Goal: Task Accomplishment & Management: Manage account settings

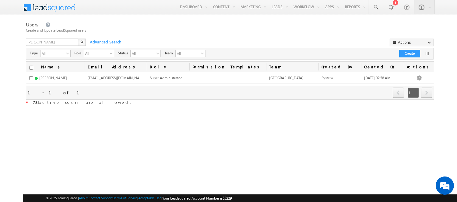
click at [65, 38] on div "Users Create and Update LeadSquared users jess X Advanced Search Actions Import…" at bounding box center [230, 64] width 408 height 86
click at [62, 42] on input "[PERSON_NAME]" at bounding box center [52, 42] width 53 height 7
type input "[PERSON_NAME]"
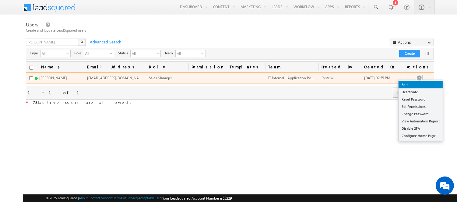
click at [426, 83] on link "Edit" at bounding box center [420, 84] width 44 height 7
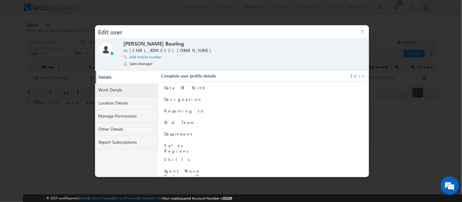
click at [136, 90] on link "Work Details" at bounding box center [126, 90] width 63 height 13
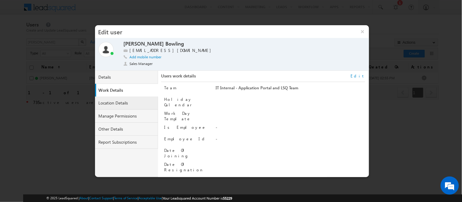
click at [131, 104] on link "Location Details" at bounding box center [126, 103] width 63 height 13
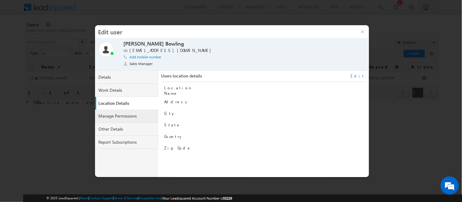
click at [135, 116] on link "Manage Permissions" at bounding box center [126, 116] width 63 height 13
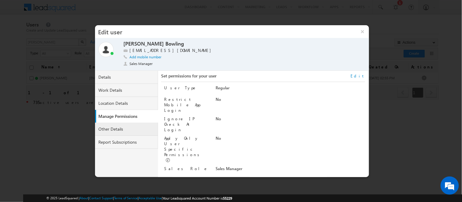
click at [126, 135] on link "Other Details" at bounding box center [126, 129] width 63 height 13
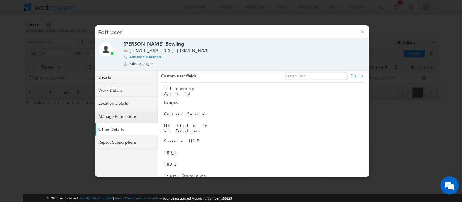
click at [127, 120] on link "Manage Permissions" at bounding box center [126, 116] width 63 height 13
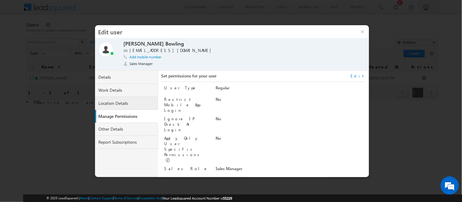
click at [131, 104] on link "Location Details" at bounding box center [126, 103] width 63 height 13
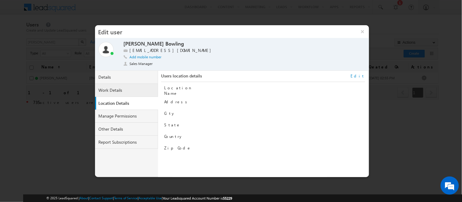
click at [133, 90] on link "Work Details" at bounding box center [126, 90] width 63 height 13
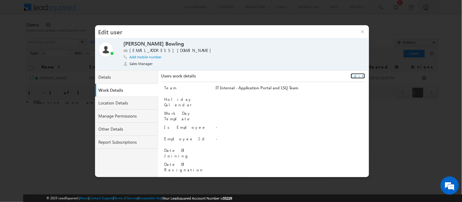
click at [361, 76] on link "Edit" at bounding box center [358, 75] width 14 height 5
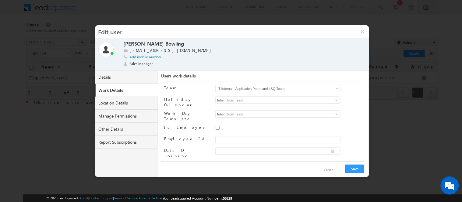
click at [333, 89] on link "IT Internal - Application Portal and LSQ Team" at bounding box center [277, 88] width 125 height 7
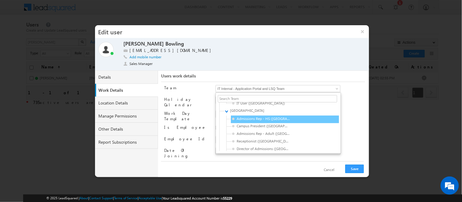
scroll to position [541, 0]
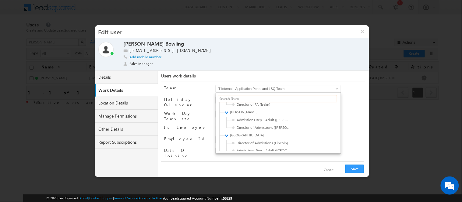
click at [265, 99] on input "text" at bounding box center [277, 98] width 119 height 7
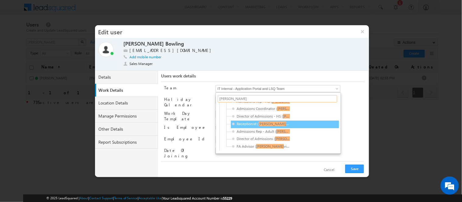
scroll to position [0, 0]
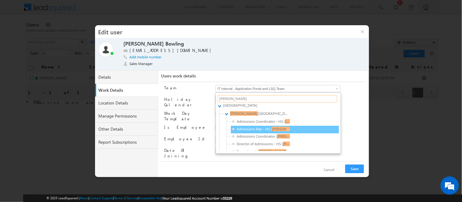
type input "[PERSON_NAME]"
click at [270, 130] on span "Admissions Rep - HS ( [PERSON_NAME] ville)" at bounding box center [261, 129] width 58 height 5
type input "869a5bea-0537-11ee-9431-0e4a094f7057"
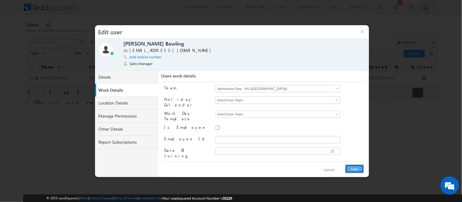
click at [353, 170] on button "Save" at bounding box center [354, 169] width 19 height 9
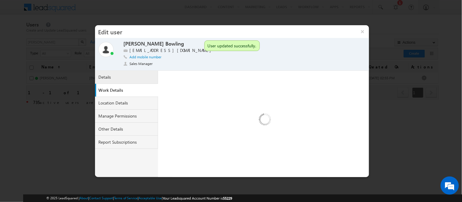
click at [129, 80] on link "Details" at bounding box center [126, 77] width 63 height 13
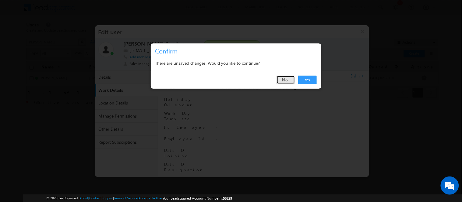
click at [283, 83] on link "No" at bounding box center [285, 80] width 19 height 9
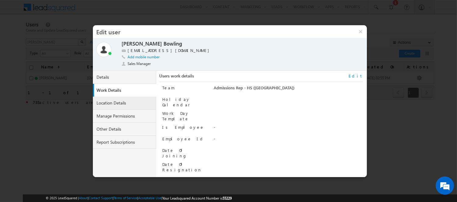
click at [117, 102] on link "Location Details" at bounding box center [124, 103] width 63 height 13
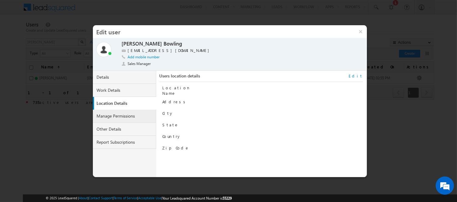
click at [125, 119] on link "Manage Permissions" at bounding box center [124, 116] width 63 height 13
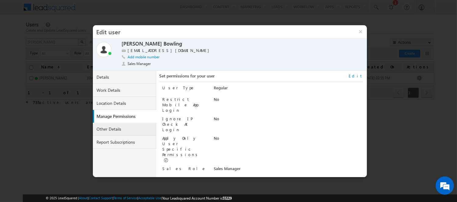
click at [106, 128] on link "Other Details" at bounding box center [124, 129] width 63 height 13
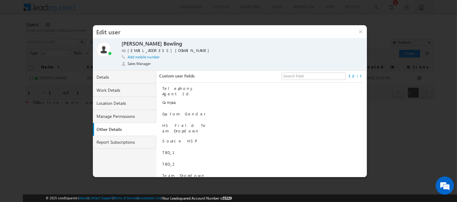
click at [360, 75] on link "Edit" at bounding box center [355, 75] width 14 height 5
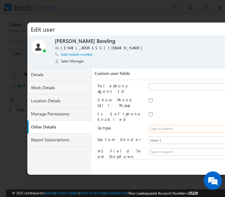
click at [150, 125] on input at bounding box center [211, 128] width 125 height 7
paste input "[GEOGRAPHIC_DATA]"
type input "[GEOGRAPHIC_DATA]"
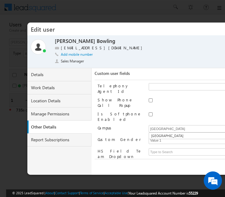
click at [177, 101] on div "Show Phone Call Popup" at bounding box center [198, 102] width 201 height 11
paste input "HS Field - [GEOGRAPHIC_DATA]"
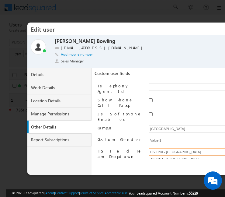
scroll to position [68, 0]
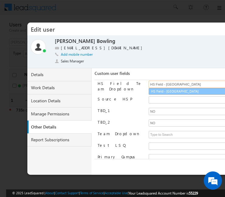
click at [174, 88] on link "HS Field - [GEOGRAPHIC_DATA]" at bounding box center [211, 91] width 125 height 7
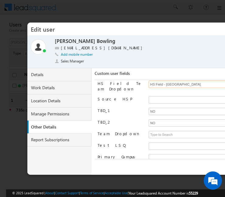
type input "HS Field - [GEOGRAPHIC_DATA]"
click at [165, 96] on input "Source HSP" at bounding box center [211, 99] width 125 height 7
paste input "HSP - [PERSON_NAME]"
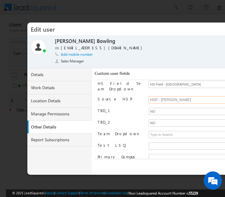
drag, startPoint x: 183, startPoint y: 86, endPoint x: 160, endPoint y: 90, distance: 23.8
click at [160, 96] on input "HSP - [PERSON_NAME]" at bounding box center [211, 99] width 125 height 7
drag, startPoint x: 52, startPoint y: 40, endPoint x: 92, endPoint y: 42, distance: 40.2
click at [92, 42] on div "Online Away Meeting Offline (Check-Out) [PERSON_NAME] [PERSON_NAME] [EMAIL_ADDR…" at bounding box center [164, 52] width 267 height 29
copy div "[PERSON_NAME]"
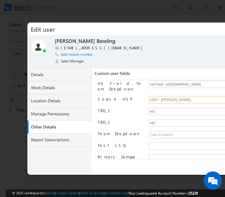
drag, startPoint x: 191, startPoint y: 87, endPoint x: 160, endPoint y: 88, distance: 30.7
click at [160, 96] on input "HSP - [PERSON_NAME]" at bounding box center [211, 99] width 125 height 7
paste input "NicholeBowling"
click at [172, 96] on input "HSP - NicholeBowling" at bounding box center [211, 99] width 125 height 7
type input "HSP - [PERSON_NAME]"
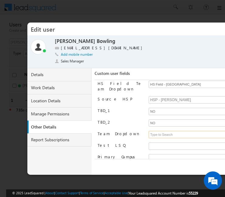
click at [161, 131] on input at bounding box center [211, 134] width 125 height 7
paste input "HS Field - [GEOGRAPHIC_DATA]"
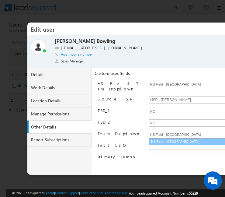
click at [170, 138] on link "HS Field - [GEOGRAPHIC_DATA]" at bounding box center [211, 141] width 125 height 7
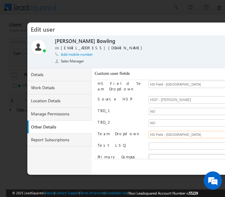
type input "HS Field - [GEOGRAPHIC_DATA]"
click at [165, 154] on input "text" at bounding box center [211, 157] width 125 height 7
paste input "HS Field - [GEOGRAPHIC_DATA]"
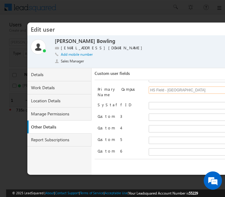
type input "HS Field - [GEOGRAPHIC_DATA]"
click at [150, 102] on input "text" at bounding box center [211, 105] width 125 height 7
paste input "85363"
type input "85363"
click at [138, 130] on div "Telephony Agent Id Show Phone Call Popup Is Softphone Enabled Campus" at bounding box center [198, 119] width 201 height 79
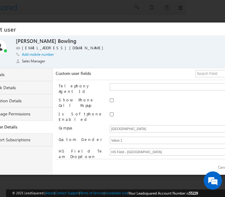
scroll to position [0, 76]
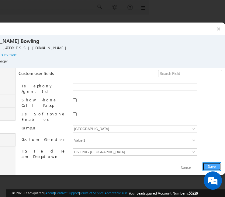
click at [215, 165] on button "Save" at bounding box center [212, 166] width 19 height 9
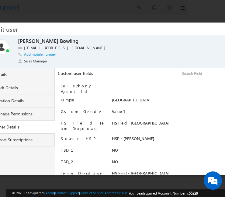
scroll to position [0, 0]
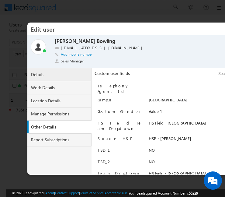
click at [66, 74] on link "Details" at bounding box center [59, 74] width 64 height 13
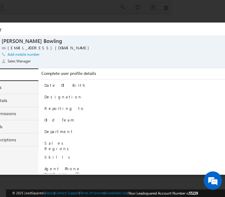
scroll to position [0, 76]
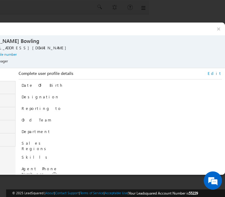
click at [217, 72] on link "Edit" at bounding box center [215, 73] width 14 height 5
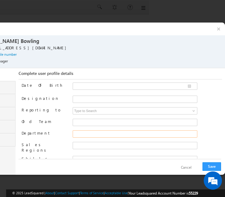
click at [106, 133] on input "Department" at bounding box center [135, 133] width 125 height 7
paste input "Admissions"
type input "Admissions"
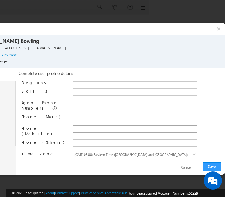
scroll to position [78, 0]
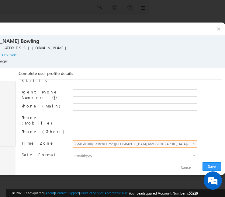
click at [138, 141] on span "(GMT-05:00) Eastern Time ([GEOGRAPHIC_DATA] and [GEOGRAPHIC_DATA])" at bounding box center [132, 144] width 119 height 6
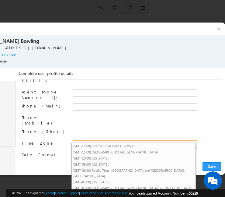
scroll to position [31, 0]
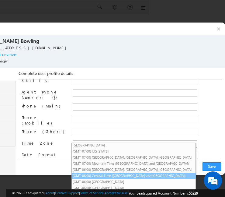
click at [133, 173] on li "(GMT-06:00) Central Time ([GEOGRAPHIC_DATA] and [GEOGRAPHIC_DATA])" at bounding box center [134, 176] width 124 height 6
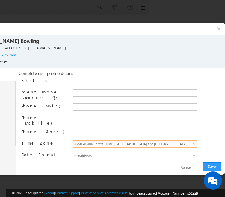
scroll to position [31, 76]
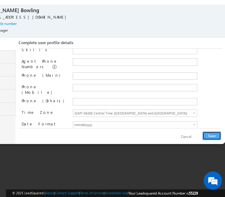
click at [212, 135] on button "Save" at bounding box center [212, 135] width 19 height 9
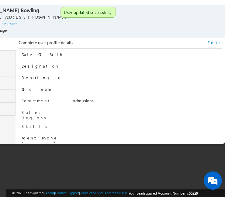
scroll to position [0, 76]
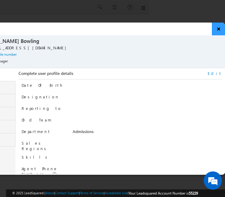
click at [221, 30] on button "×" at bounding box center [218, 29] width 13 height 13
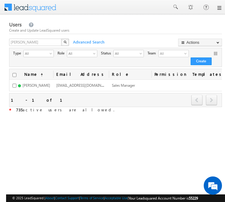
scroll to position [0, 109]
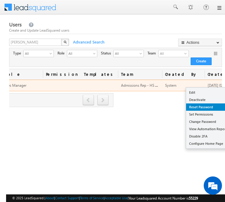
click at [202, 108] on link "Reset Password" at bounding box center [208, 106] width 44 height 7
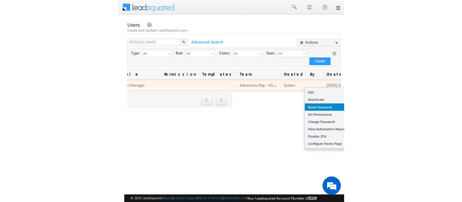
scroll to position [0, 104]
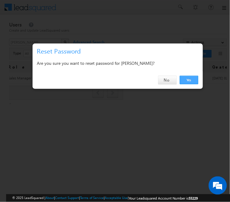
click at [193, 81] on link "Yes" at bounding box center [189, 80] width 19 height 9
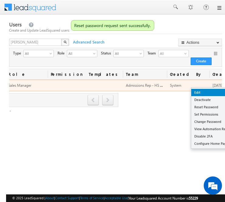
click at [214, 92] on link "Edit" at bounding box center [213, 92] width 44 height 7
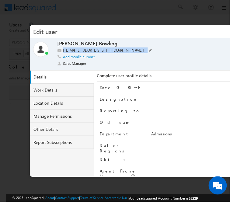
drag, startPoint x: 111, startPoint y: 50, endPoint x: 63, endPoint y: 50, distance: 48.1
click at [63, 50] on div "[EMAIL_ADDRESS][DOMAIN_NAME]" at bounding box center [168, 50] width 222 height 6
copy label "[EMAIL_ADDRESS][DOMAIN_NAME]"
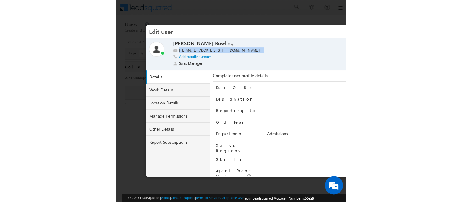
scroll to position [0, 0]
